Goal: Navigation & Orientation: Understand site structure

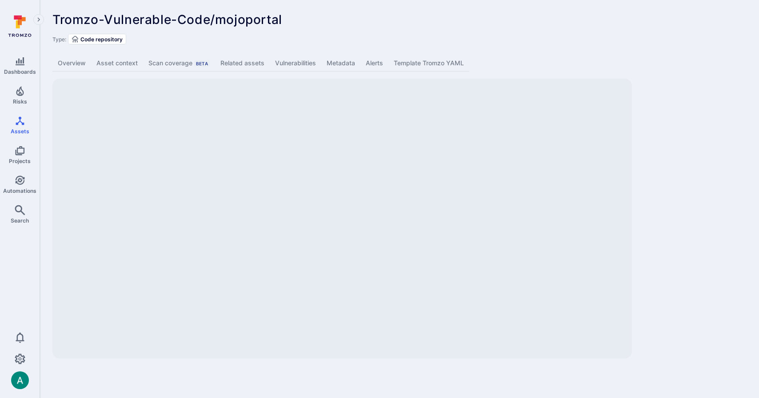
click at [82, 65] on link "Overview" at bounding box center [71, 63] width 39 height 16
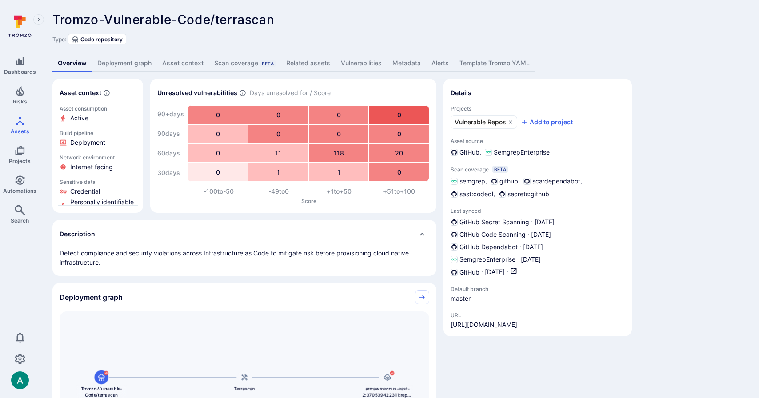
click at [124, 66] on link "Deployment graph" at bounding box center [124, 63] width 65 height 16
